Goal: Find specific page/section

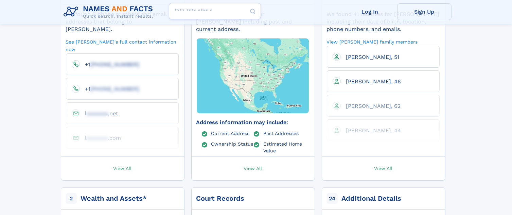
scroll to position [204, 0]
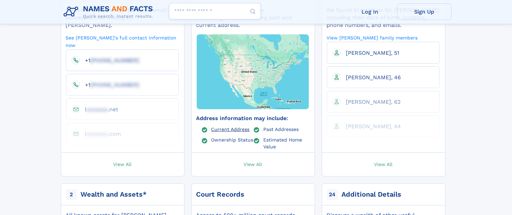
click at [250, 131] on link "Current Address" at bounding box center [230, 128] width 38 height 5
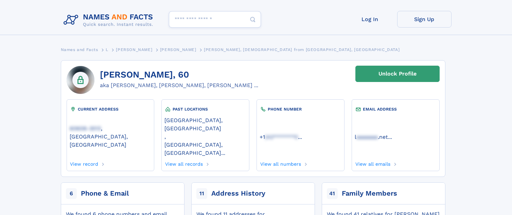
scroll to position [201, 0]
